Goal: Navigation & Orientation: Find specific page/section

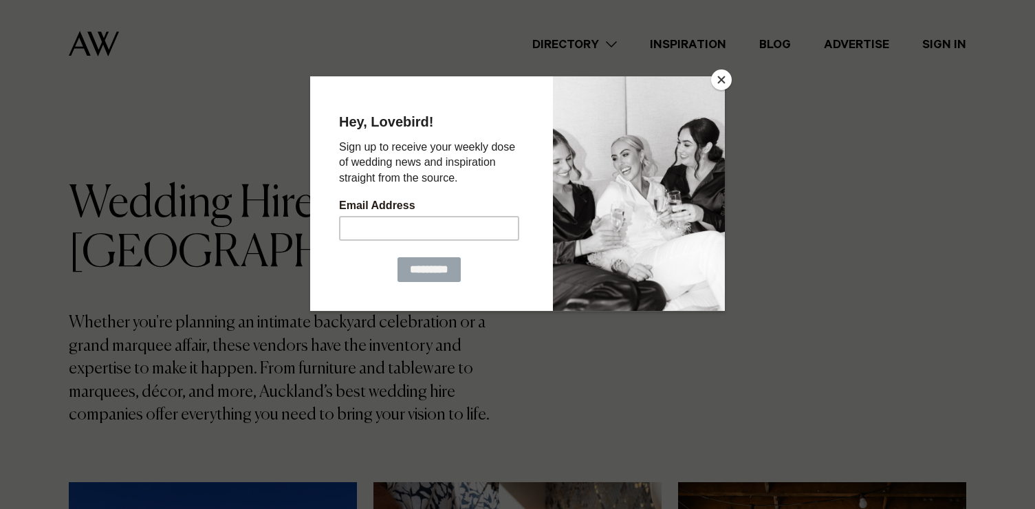
click at [805, 208] on div at bounding box center [517, 254] width 1035 height 509
click at [717, 75] on button "Close" at bounding box center [721, 79] width 21 height 21
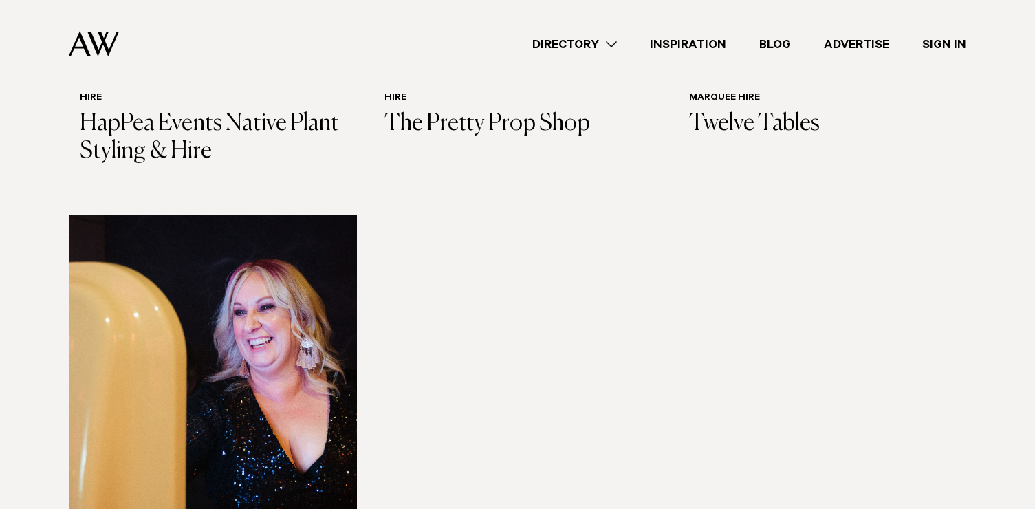
scroll to position [2096, 0]
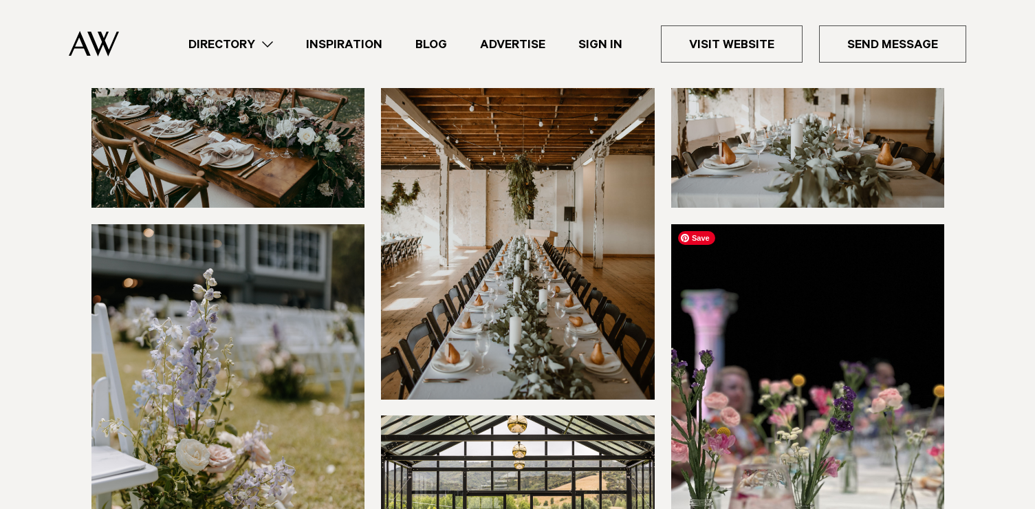
scroll to position [12, 0]
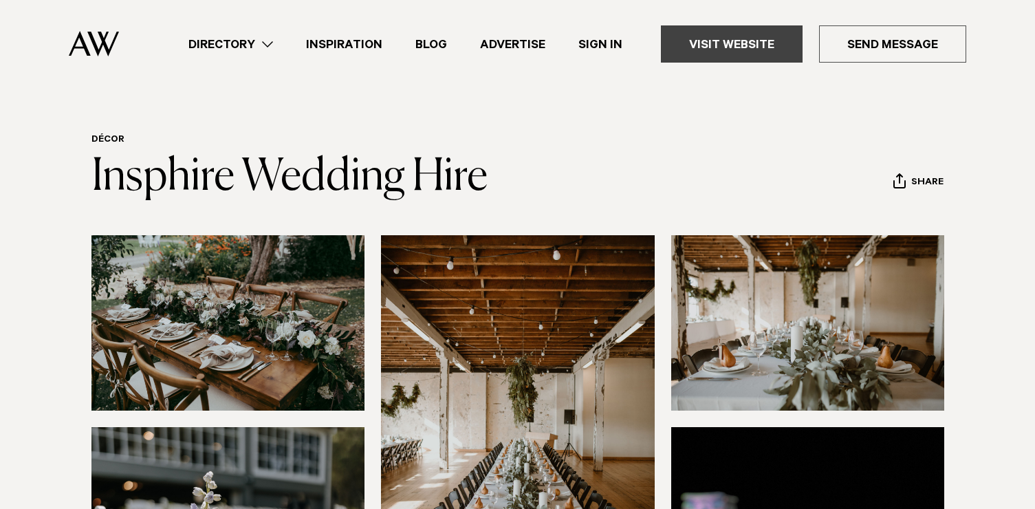
click at [732, 50] on link "Visit Website" at bounding box center [732, 43] width 142 height 37
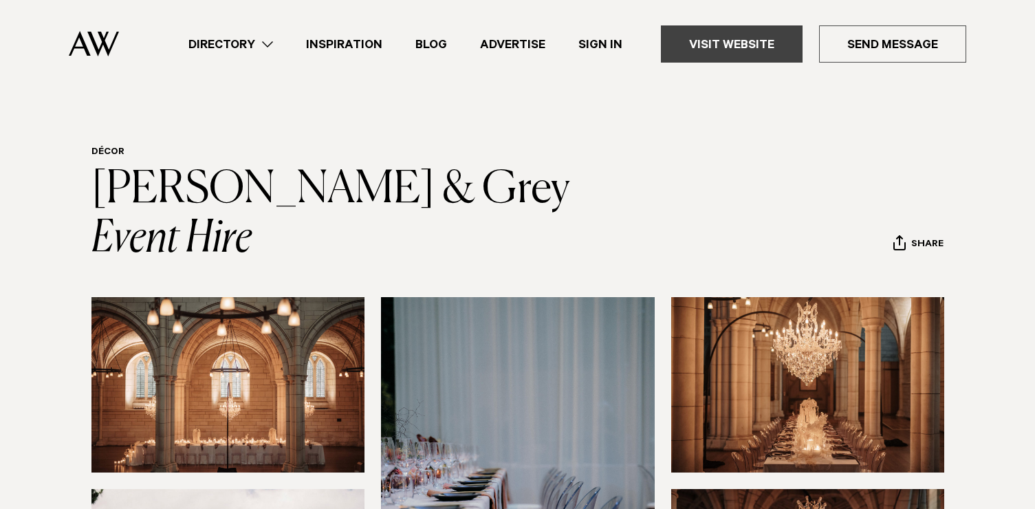
click at [739, 43] on link "Visit Website" at bounding box center [732, 43] width 142 height 37
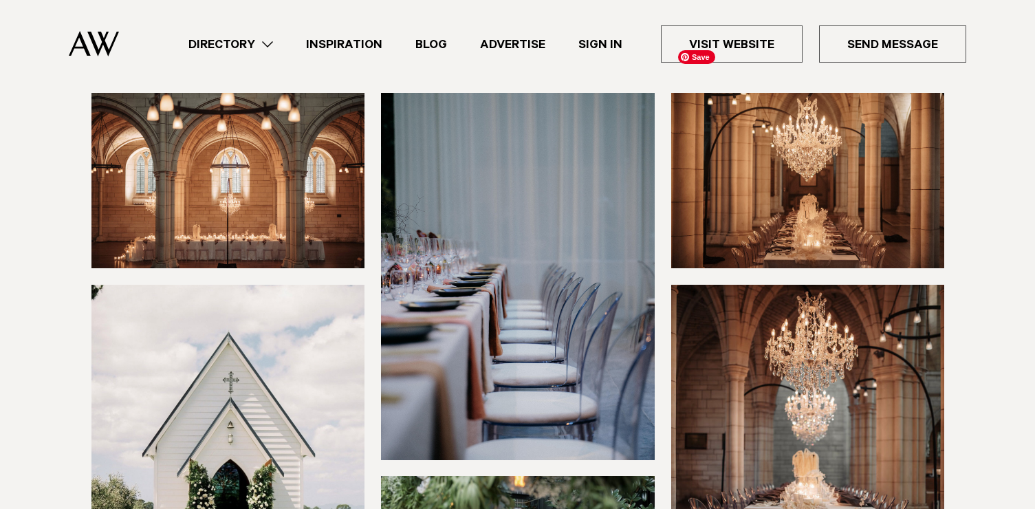
scroll to position [292, 0]
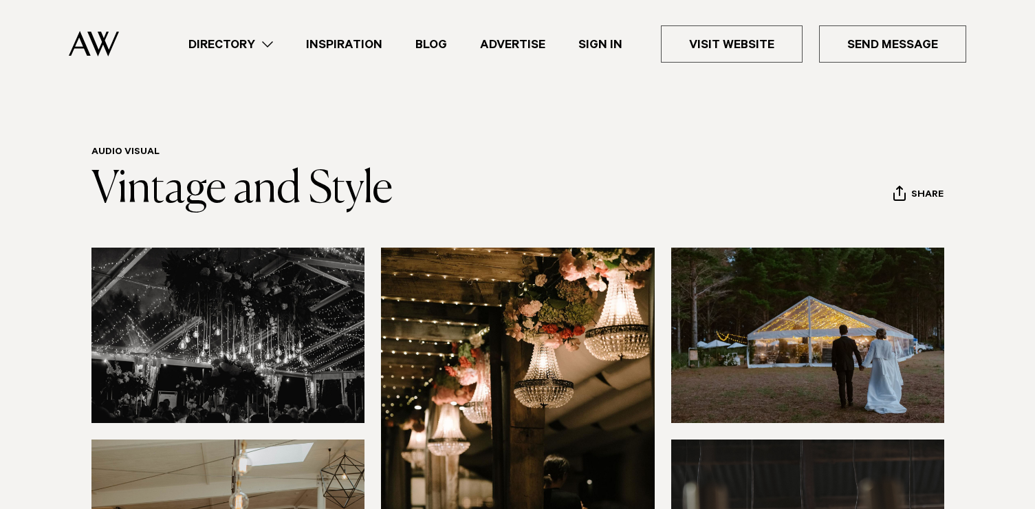
scroll to position [34, 0]
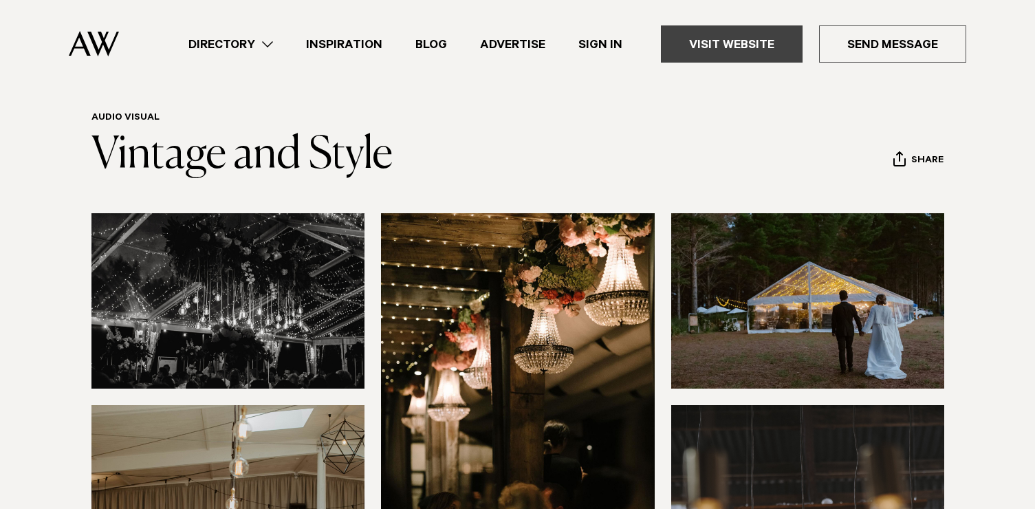
click at [746, 45] on link "Visit Website" at bounding box center [732, 43] width 142 height 37
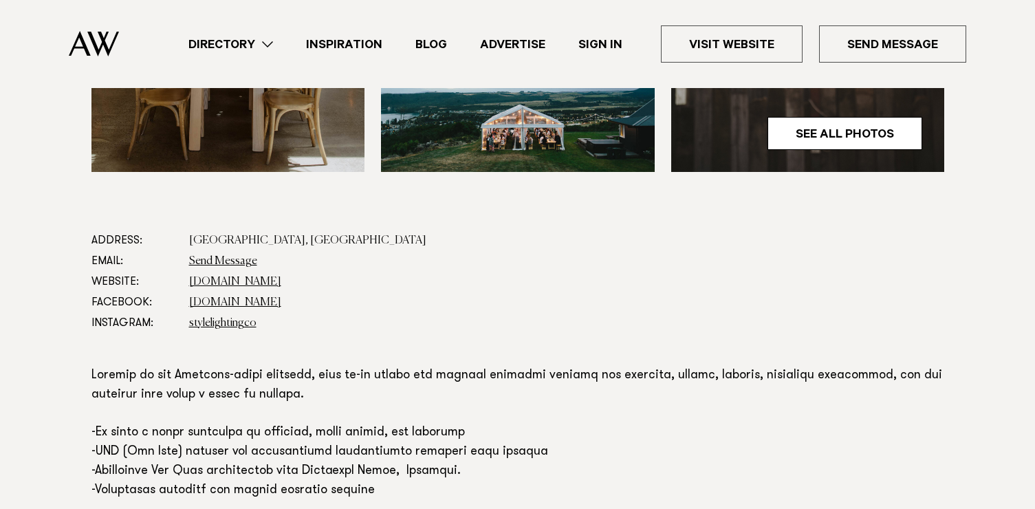
scroll to position [671, 0]
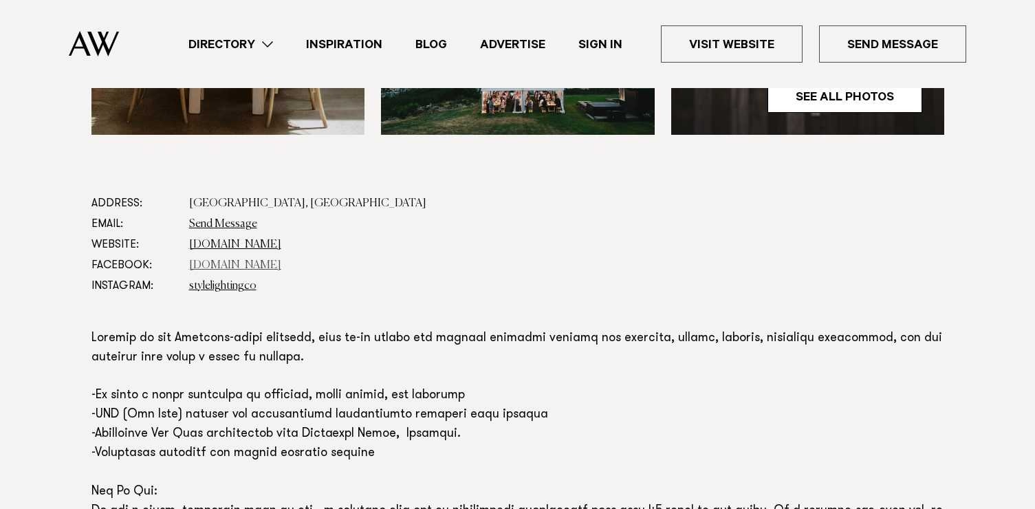
click at [228, 260] on link "[DOMAIN_NAME]" at bounding box center [235, 265] width 92 height 11
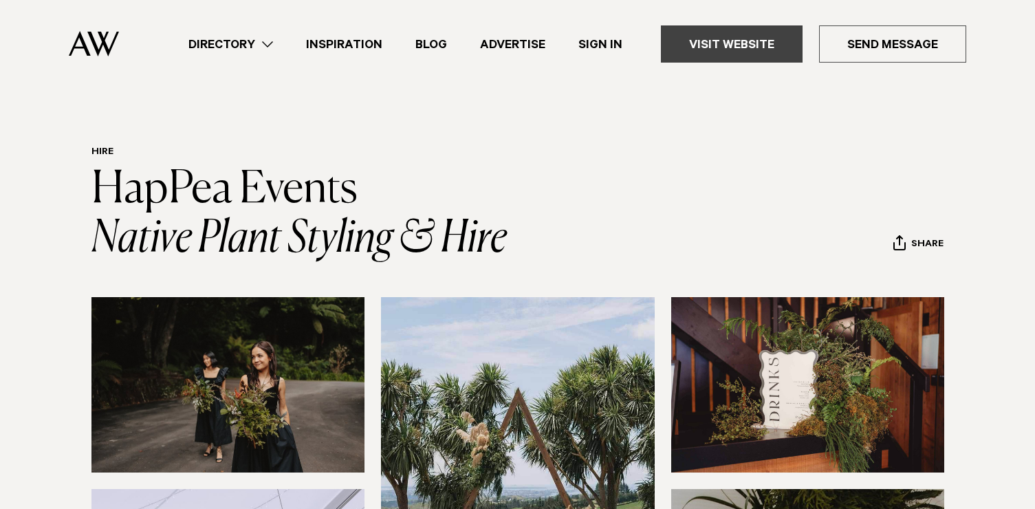
click at [753, 56] on link "Visit Website" at bounding box center [732, 43] width 142 height 37
